Goal: Task Accomplishment & Management: Manage account settings

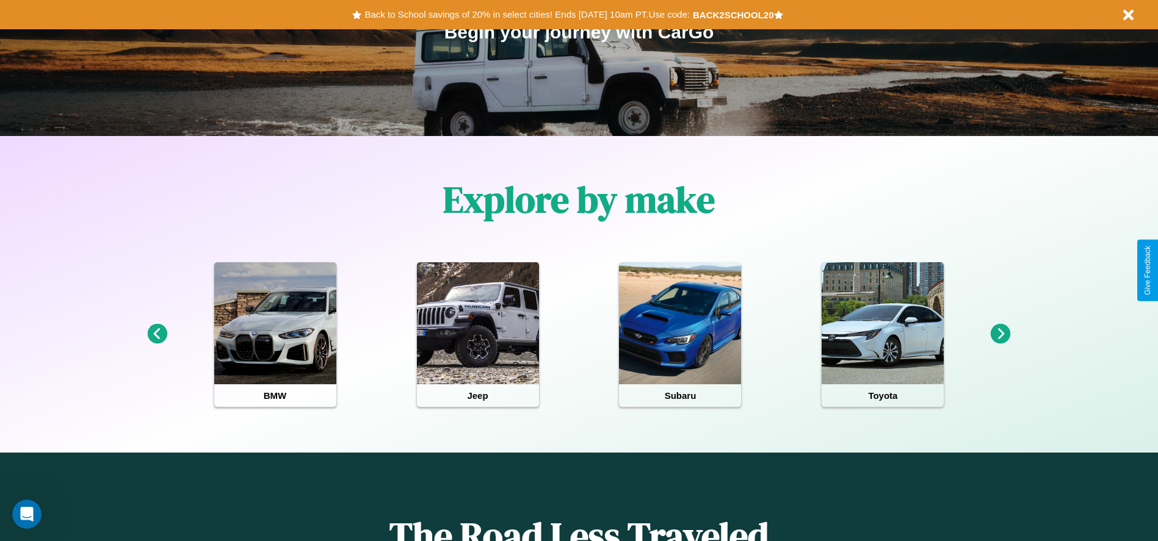
scroll to position [253, 0]
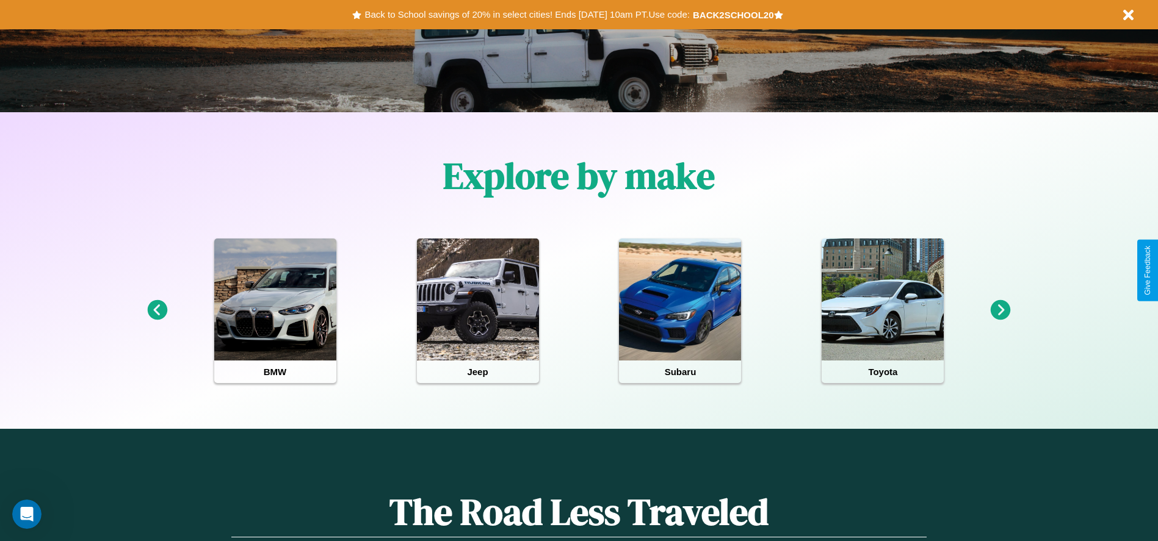
click at [157, 311] on icon at bounding box center [157, 310] width 20 height 20
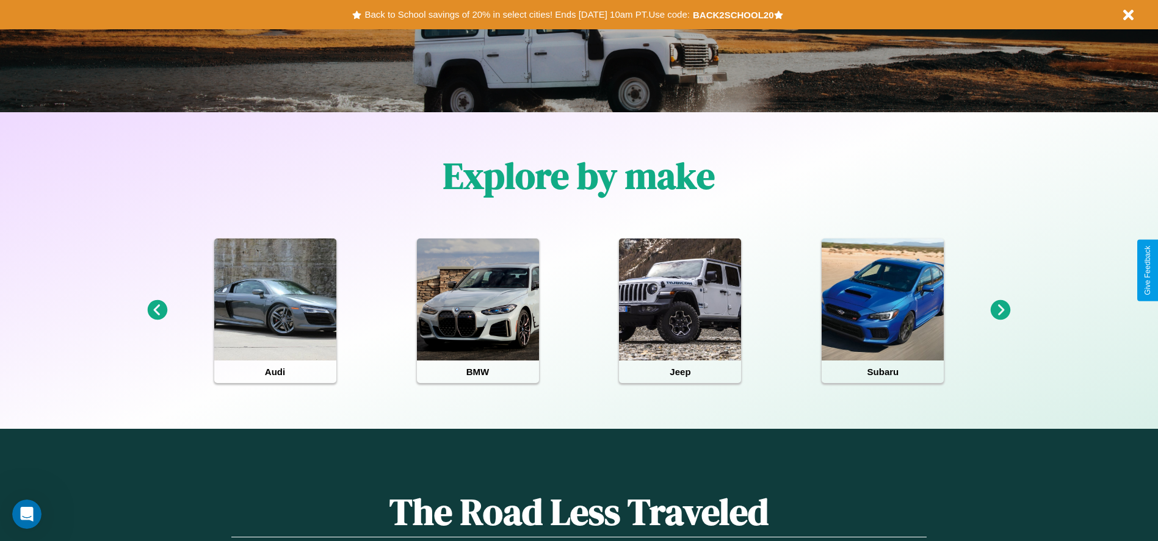
click at [1001, 311] on icon at bounding box center [1001, 310] width 20 height 20
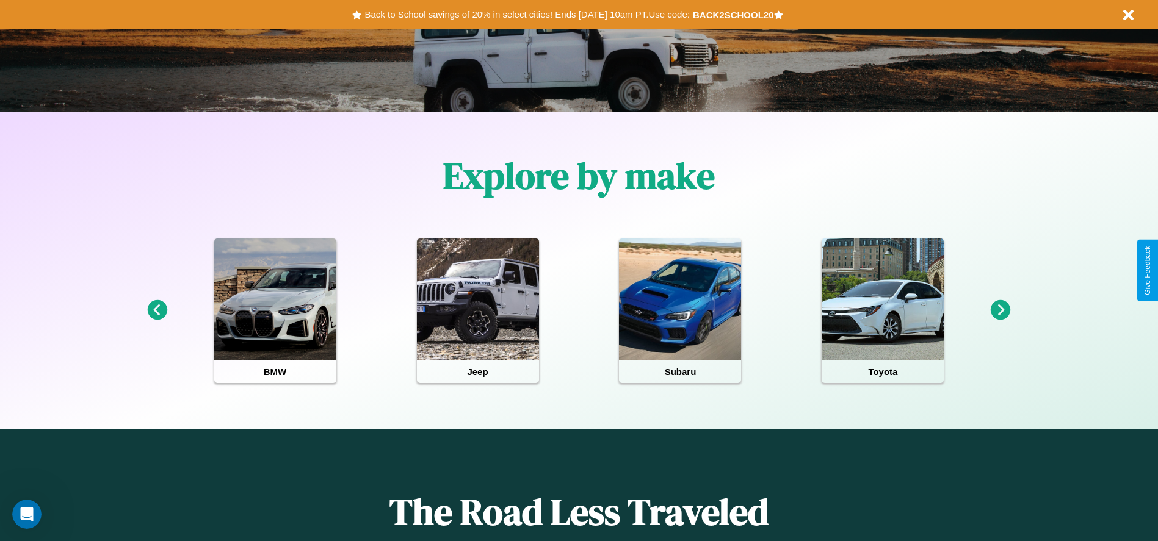
click at [1001, 311] on icon at bounding box center [1001, 310] width 20 height 20
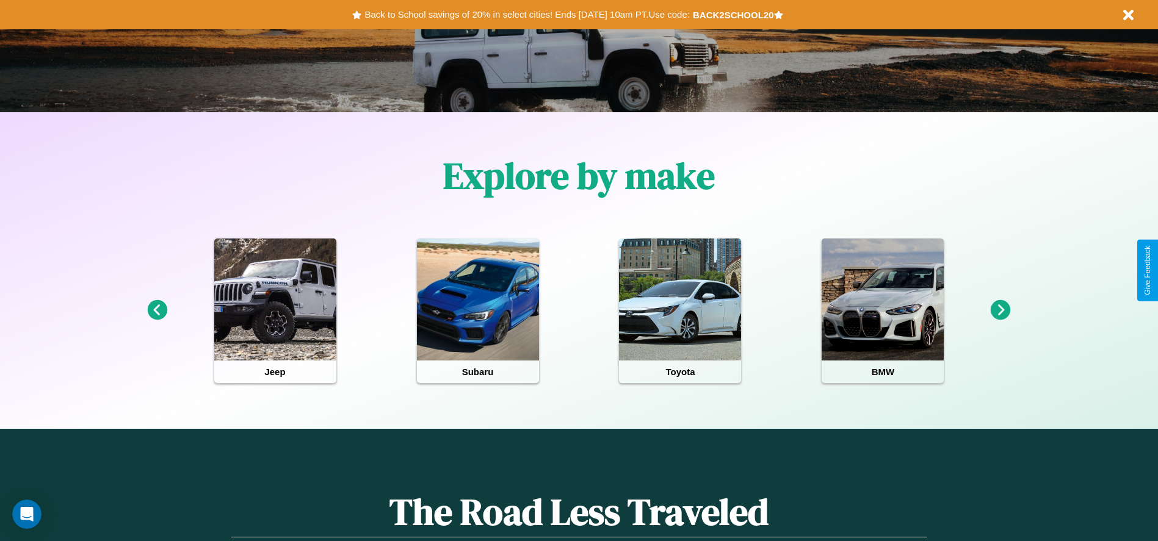
click at [157, 311] on icon at bounding box center [157, 310] width 20 height 20
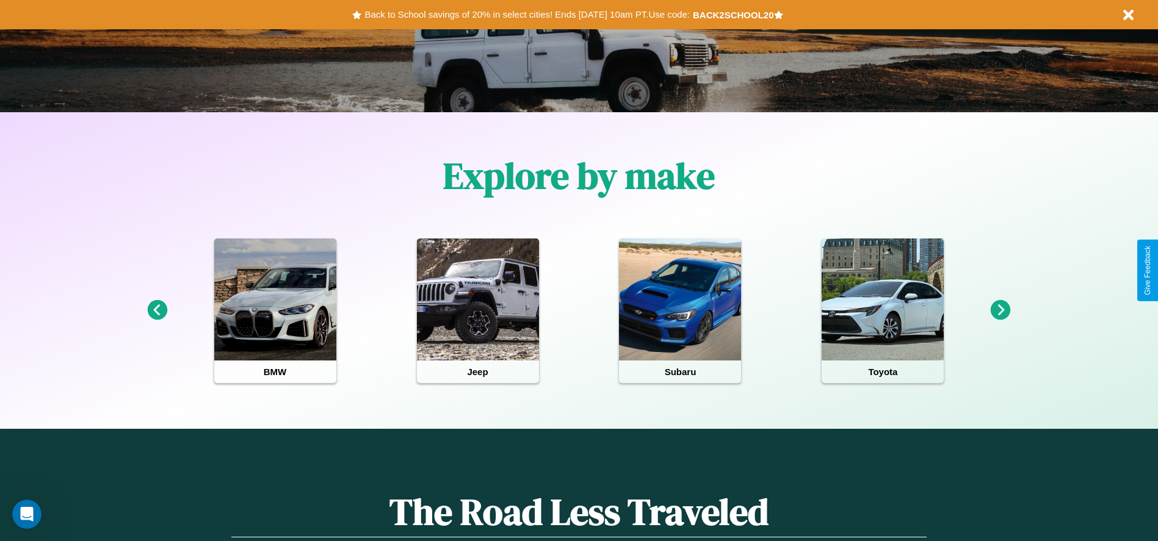
click at [1001, 311] on icon at bounding box center [1001, 310] width 20 height 20
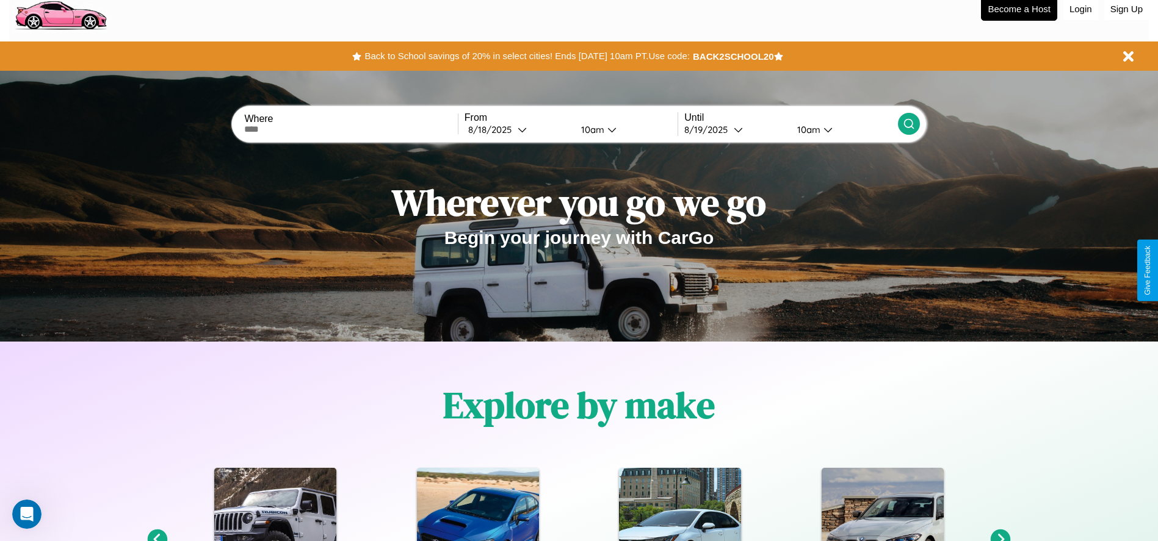
scroll to position [0, 0]
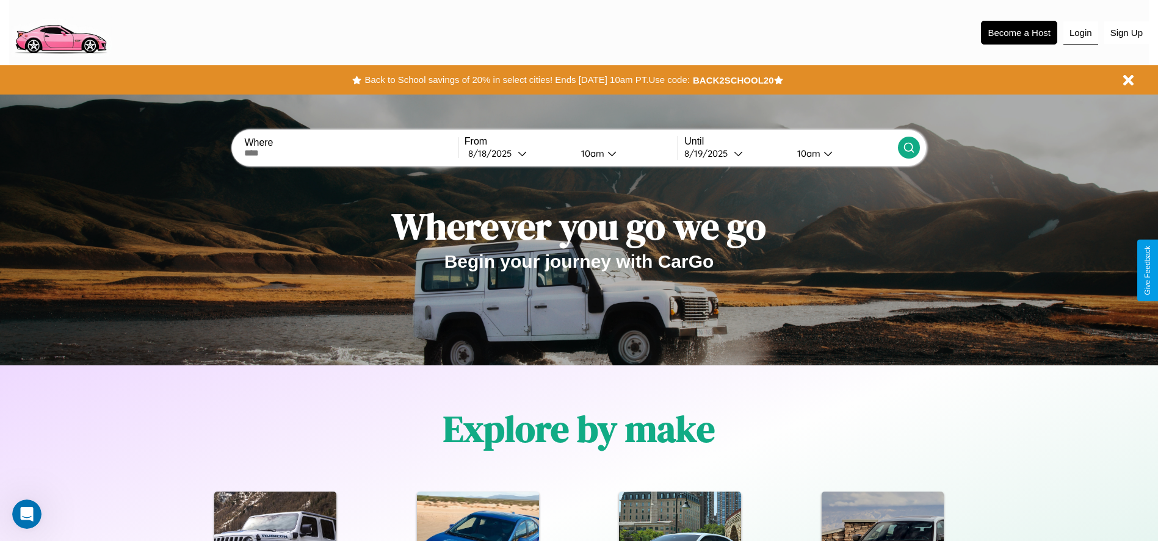
click at [1080, 32] on button "Login" at bounding box center [1080, 32] width 35 height 23
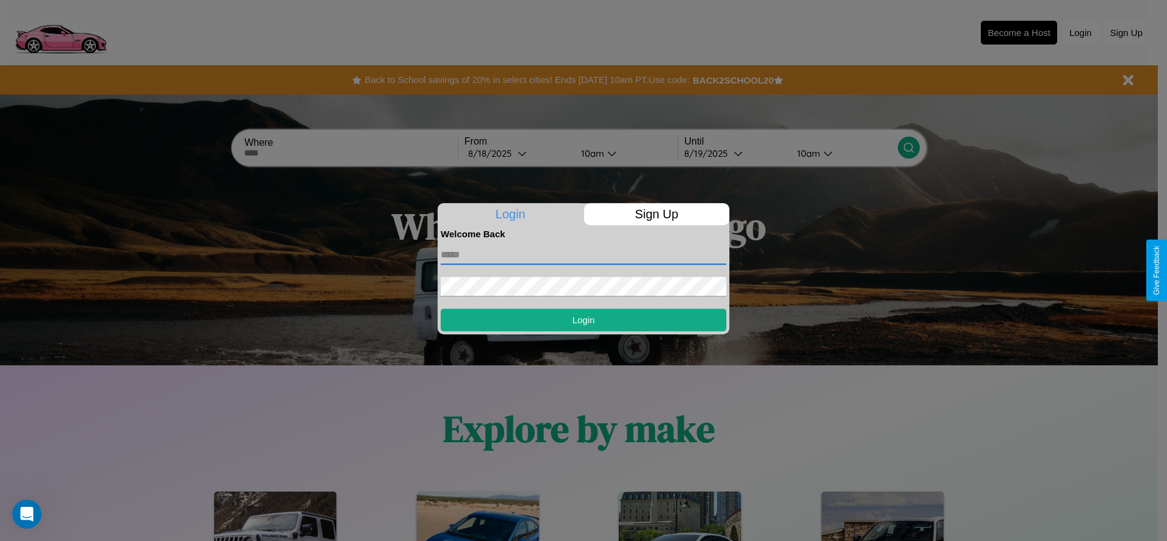
click at [584, 255] on input "text" at bounding box center [584, 255] width 286 height 20
type input "**********"
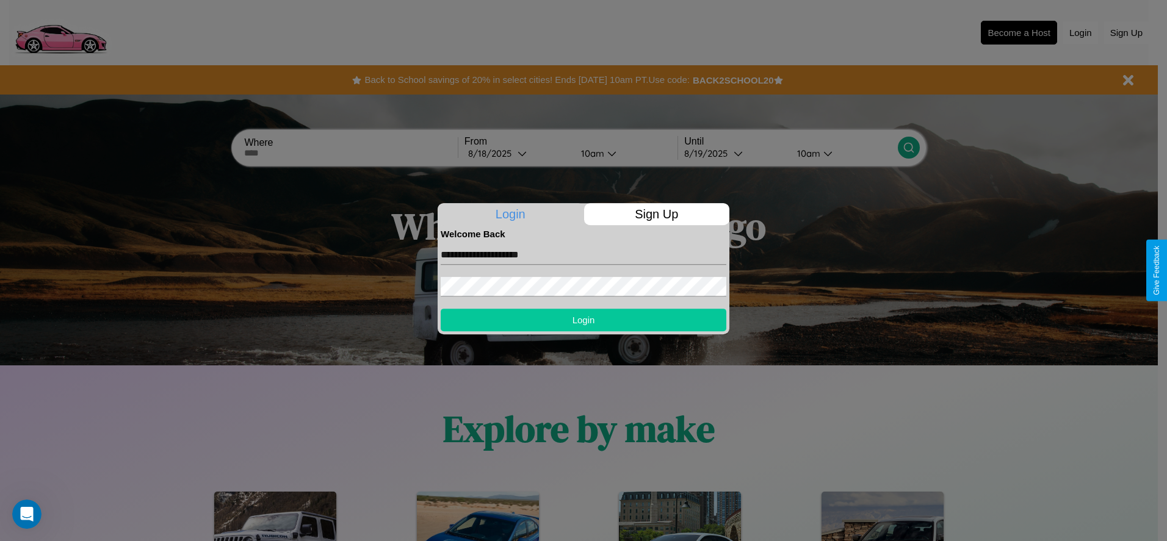
click at [584, 320] on button "Login" at bounding box center [584, 320] width 286 height 23
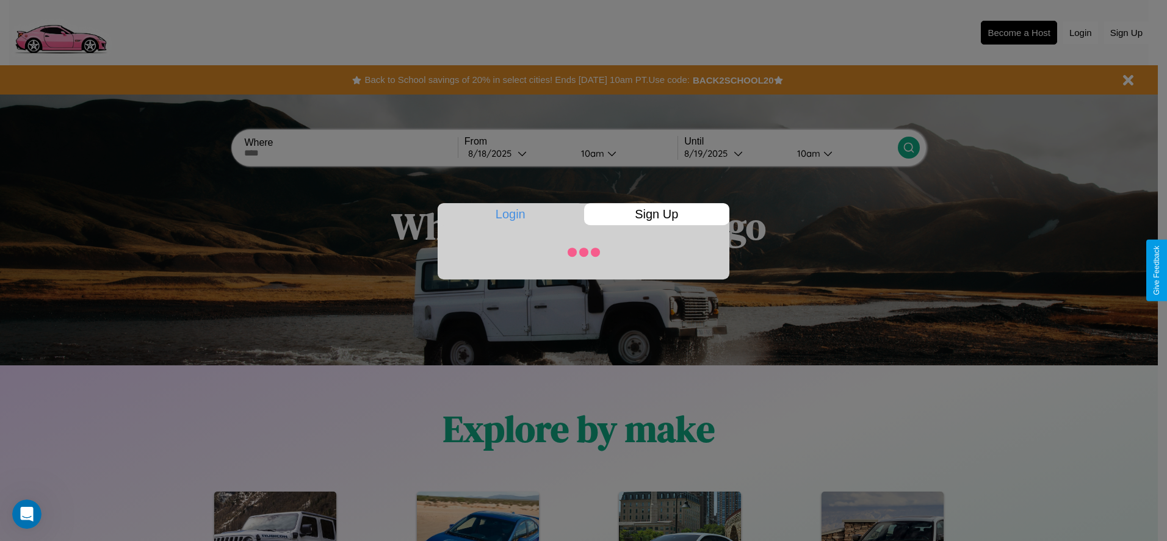
click at [1019, 32] on div at bounding box center [583, 270] width 1167 height 541
